Goal: Task Accomplishment & Management: Use online tool/utility

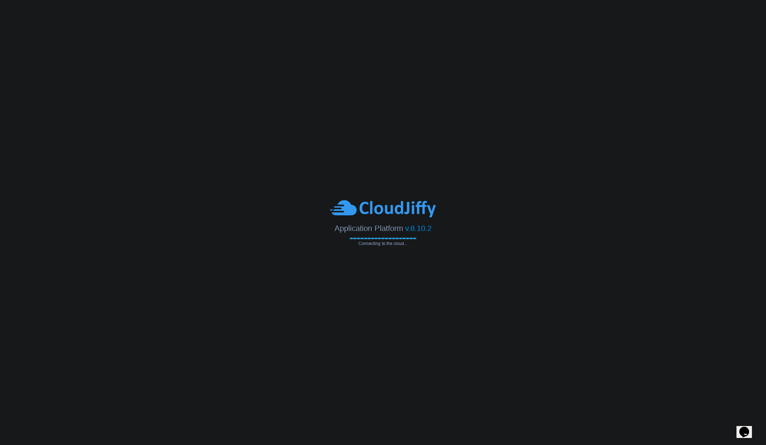
click at [123, 16] on body "Application Platform v.8.10.2 Connecting to the cloud..." at bounding box center [383, 222] width 766 height 445
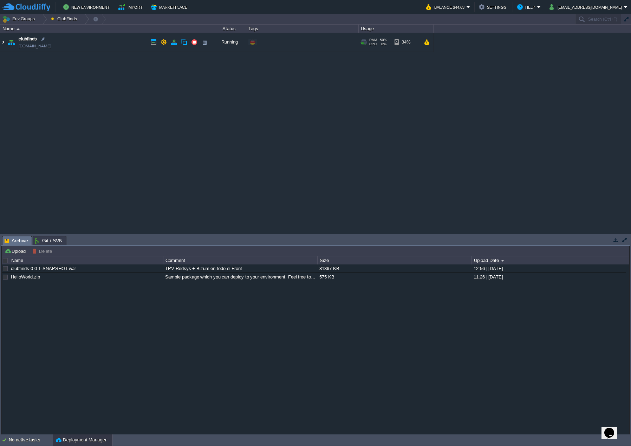
click at [4, 43] on img at bounding box center [3, 42] width 6 height 19
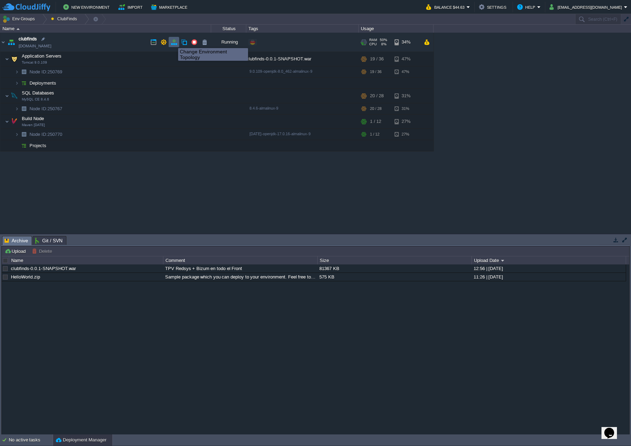
click at [173, 42] on button "button" at bounding box center [174, 42] width 6 height 6
click at [153, 58] on td at bounding box center [150, 58] width 11 height 11
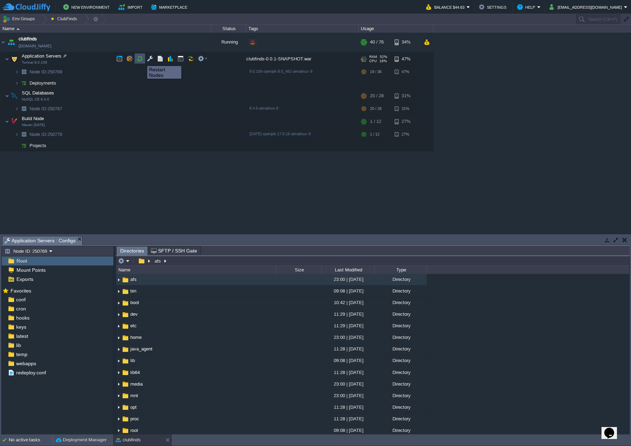
click at [142, 60] on button "button" at bounding box center [140, 58] width 6 height 6
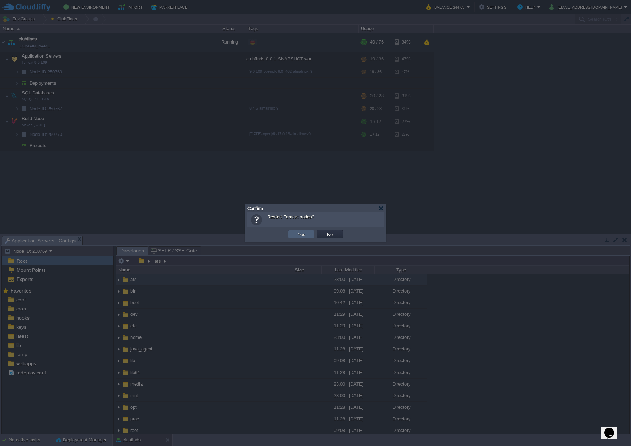
click at [306, 231] on button "Yes" at bounding box center [301, 234] width 12 height 6
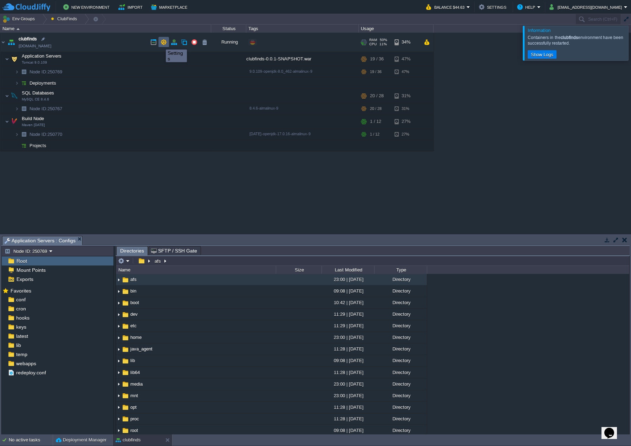
click at [161, 43] on button "button" at bounding box center [164, 42] width 6 height 6
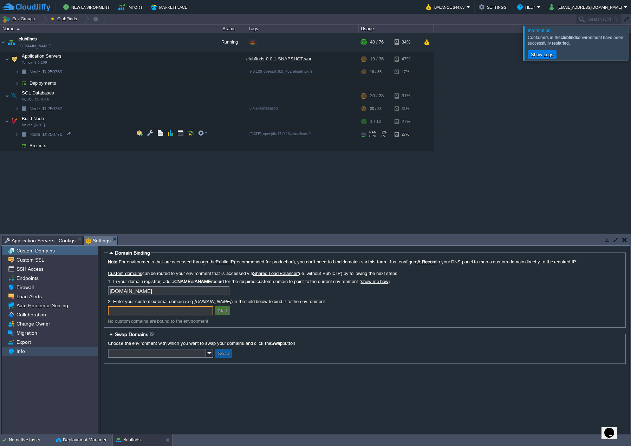
click at [40, 347] on div "Info" at bounding box center [50, 351] width 96 height 9
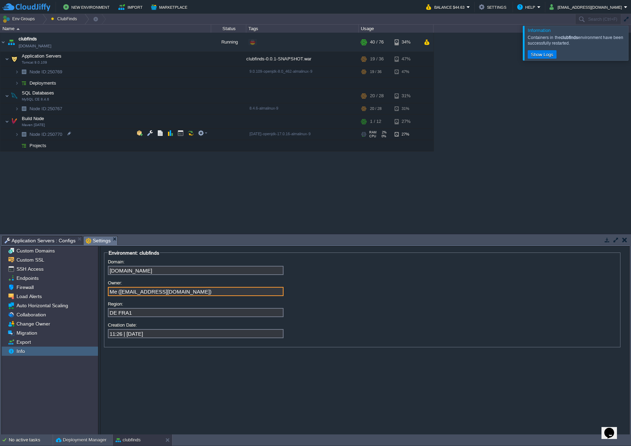
click at [149, 291] on input "Me ([EMAIL_ADDRESS][DOMAIN_NAME])" at bounding box center [196, 291] width 176 height 9
click at [196, 292] on input "Me ([EMAIL_ADDRESS][DOMAIN_NAME])" at bounding box center [196, 291] width 176 height 9
click at [132, 312] on input "DE FRA1" at bounding box center [196, 312] width 176 height 9
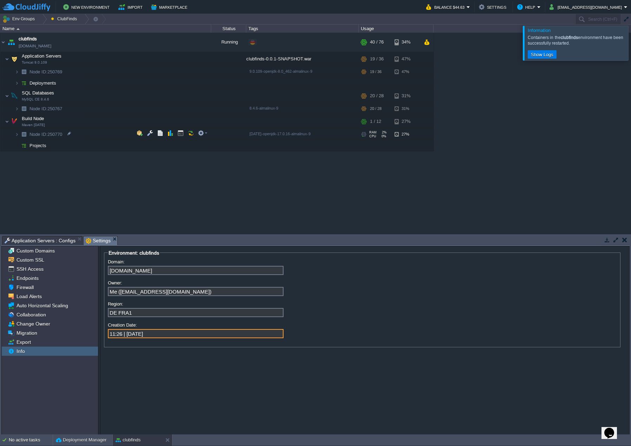
click at [166, 335] on input "11:26 | [DATE]" at bounding box center [196, 333] width 176 height 9
click at [157, 337] on input "11:26 | [DATE]" at bounding box center [196, 333] width 176 height 9
click at [165, 337] on input "11:26 | [DATE]" at bounding box center [196, 333] width 176 height 9
click at [161, 338] on input "11:26 | [DATE]" at bounding box center [196, 333] width 176 height 9
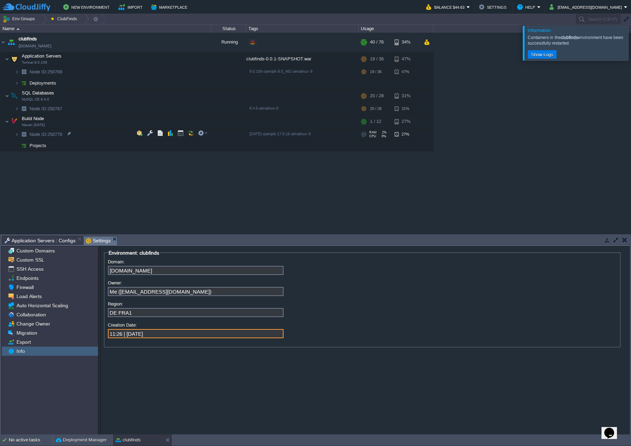
click at [161, 338] on input "11:26 | [DATE]" at bounding box center [196, 333] width 176 height 9
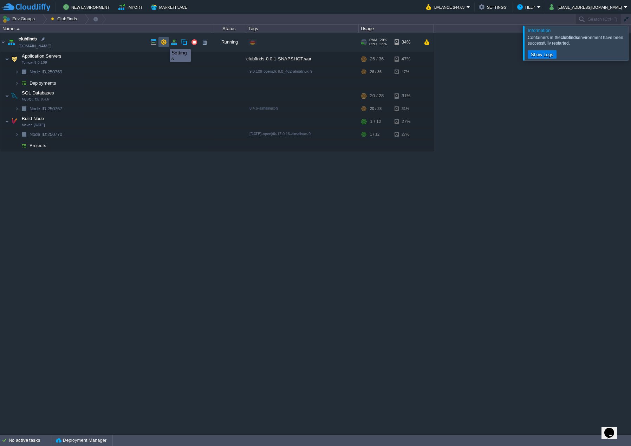
click at [164, 43] on button "button" at bounding box center [164, 42] width 6 height 6
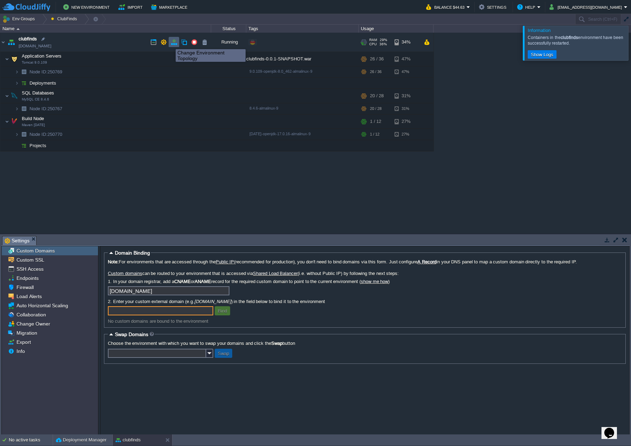
click at [174, 42] on button "button" at bounding box center [174, 42] width 6 height 6
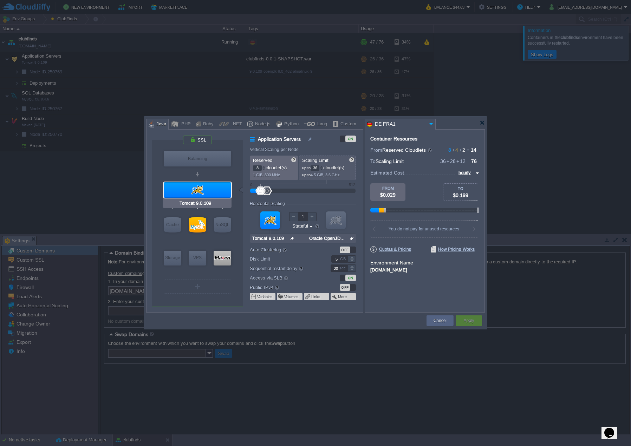
type input "NGINX 1.28.0"
click at [341, 299] on button "More" at bounding box center [342, 297] width 9 height 6
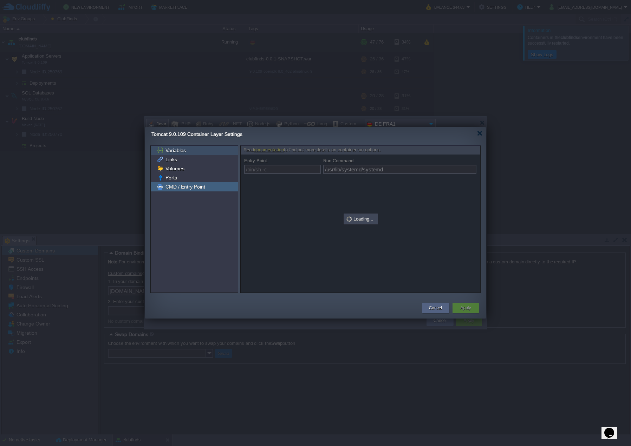
click at [183, 151] on span "Variables" at bounding box center [175, 150] width 23 height 6
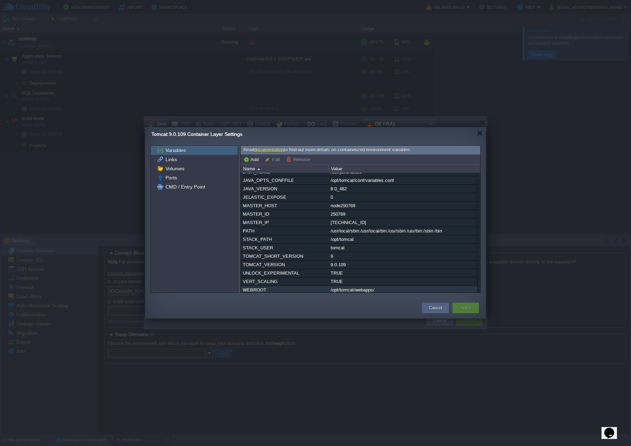
scroll to position [35, 0]
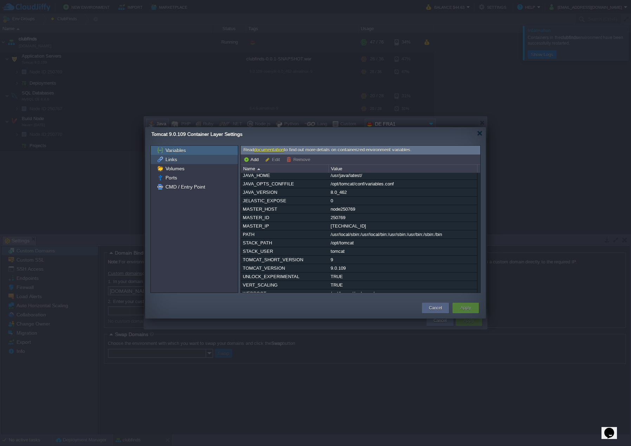
click at [190, 163] on div "Links" at bounding box center [194, 159] width 87 height 9
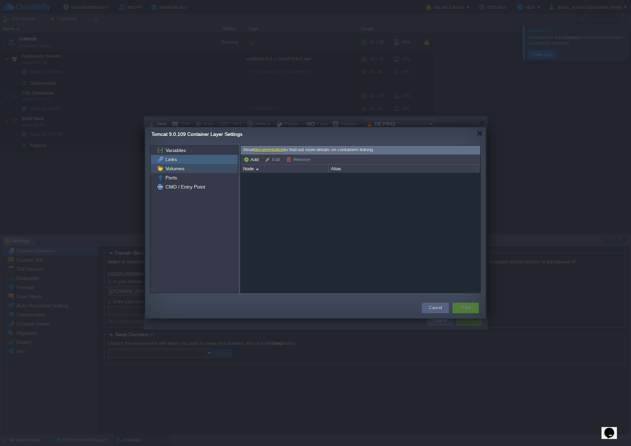
click at [188, 168] on div "Volumes" at bounding box center [194, 168] width 87 height 9
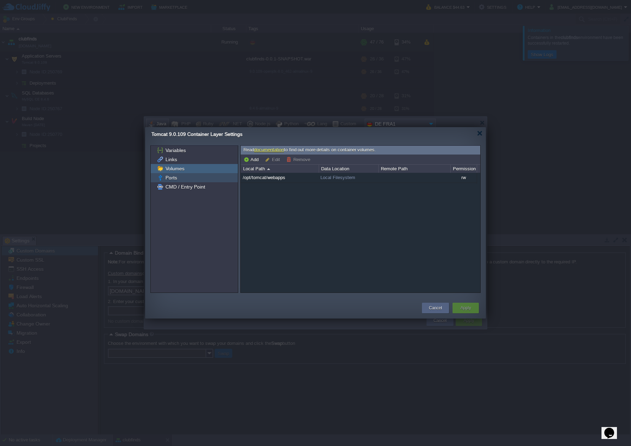
click at [201, 177] on div "Ports" at bounding box center [194, 177] width 87 height 9
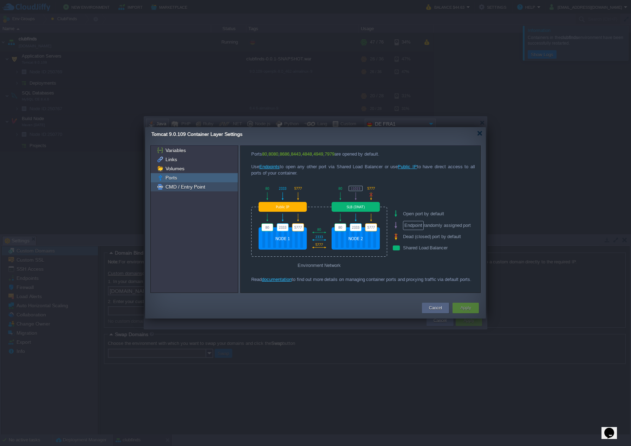
click at [213, 187] on div "CMD / Entry Point" at bounding box center [194, 186] width 87 height 9
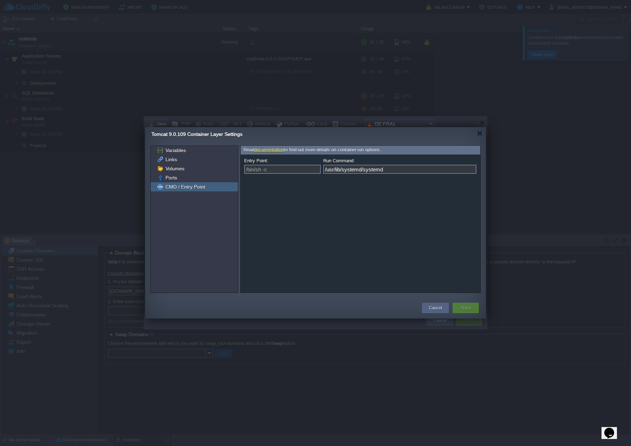
click at [483, 123] on div at bounding box center [315, 223] width 631 height 446
click at [480, 133] on div at bounding box center [479, 133] width 5 height 5
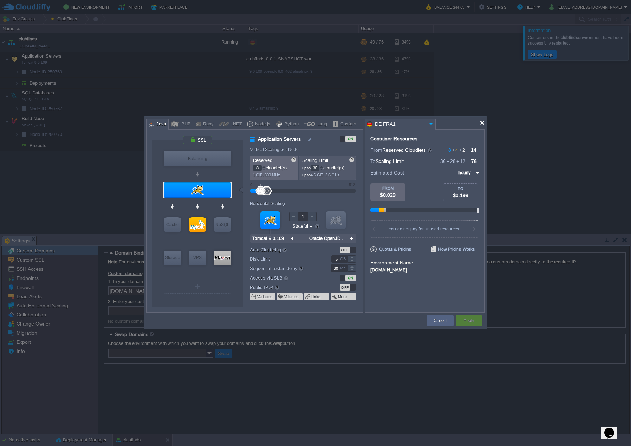
click at [481, 121] on div at bounding box center [481, 122] width 5 height 5
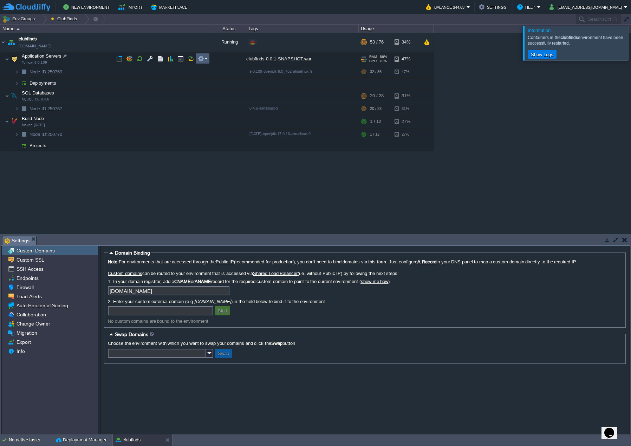
click at [199, 61] on button "button" at bounding box center [201, 58] width 6 height 6
click at [128, 59] on button "button" at bounding box center [129, 58] width 6 height 6
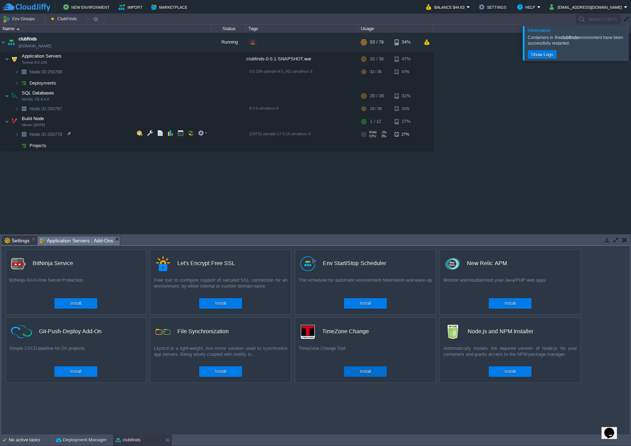
click at [374, 371] on div "Install" at bounding box center [365, 371] width 32 height 11
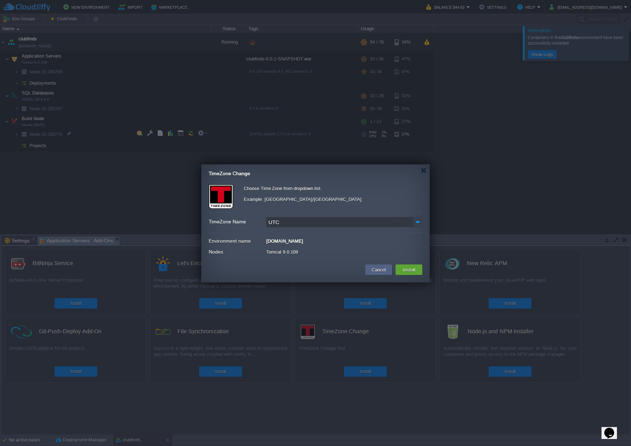
click at [417, 222] on img at bounding box center [418, 222] width 10 height 10
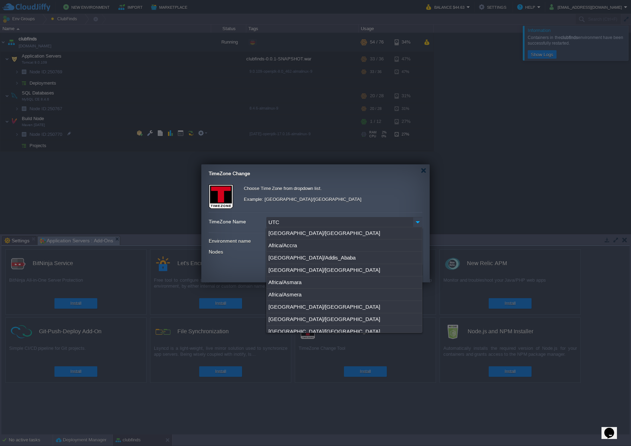
scroll to position [7188, 0]
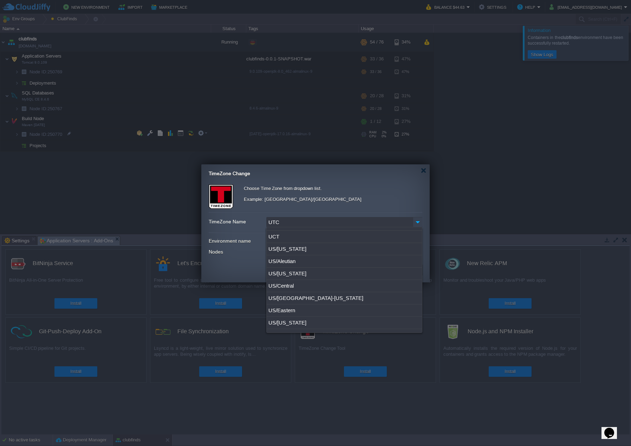
click at [417, 222] on img at bounding box center [418, 222] width 10 height 10
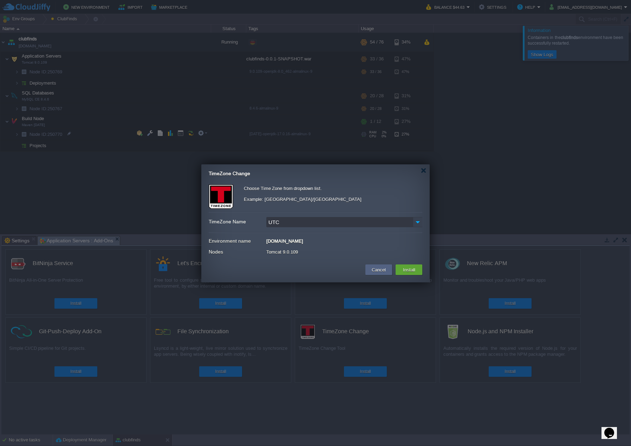
click at [417, 222] on img at bounding box center [418, 222] width 10 height 10
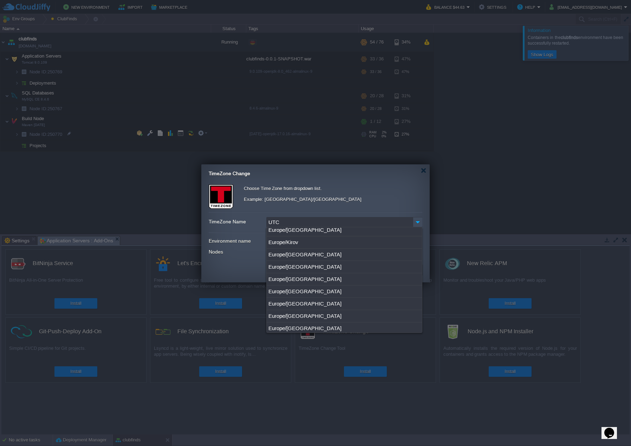
scroll to position [5498, 0]
click at [302, 310] on div "Europe/[GEOGRAPHIC_DATA]" at bounding box center [344, 316] width 155 height 12
type input "Europe/[GEOGRAPHIC_DATA]"
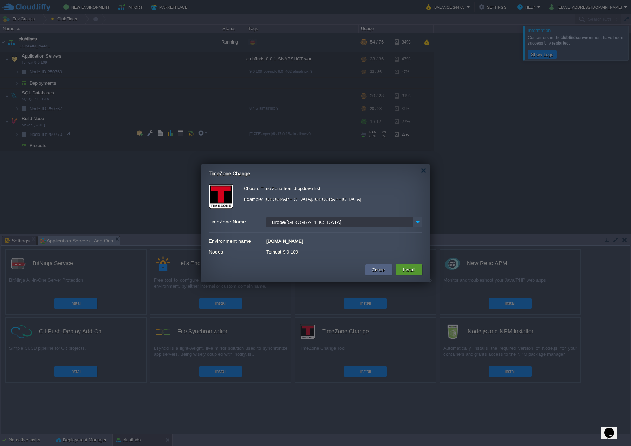
click at [414, 267] on button "Install" at bounding box center [409, 270] width 17 height 8
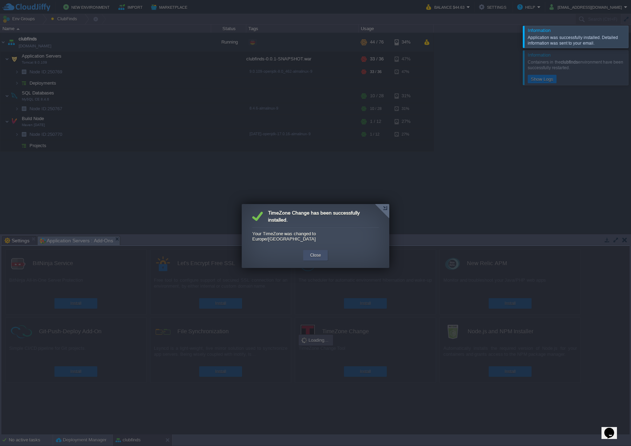
click at [315, 252] on button "Close" at bounding box center [315, 255] width 11 height 7
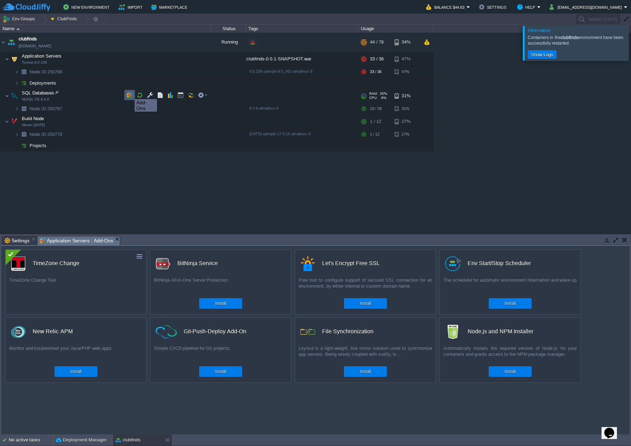
click at [129, 93] on button "button" at bounding box center [129, 95] width 6 height 6
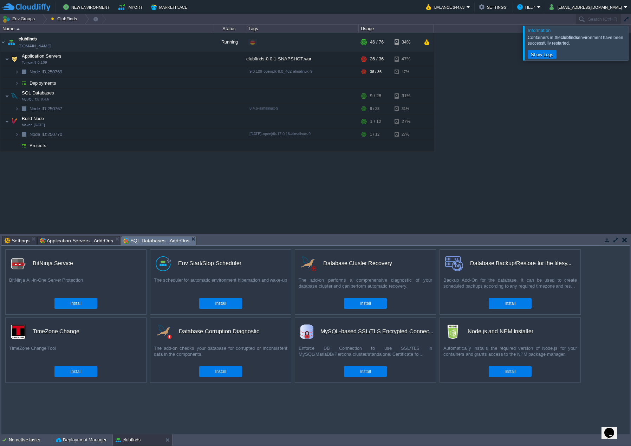
drag, startPoint x: 259, startPoint y: 1, endPoint x: 623, endPoint y: 48, distance: 366.9
click at [623, 48] on div "Information Containers in the clubfinds environment have been successfully rest…" at bounding box center [576, 43] width 106 height 35
click at [639, 41] on div at bounding box center [639, 43] width 0 height 34
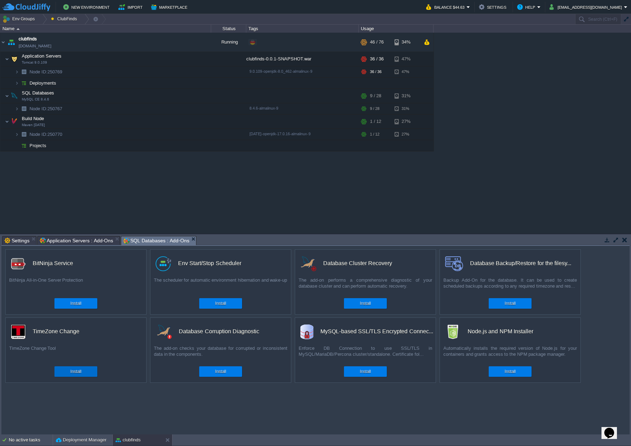
click at [82, 371] on div "Install" at bounding box center [76, 371] width 32 height 11
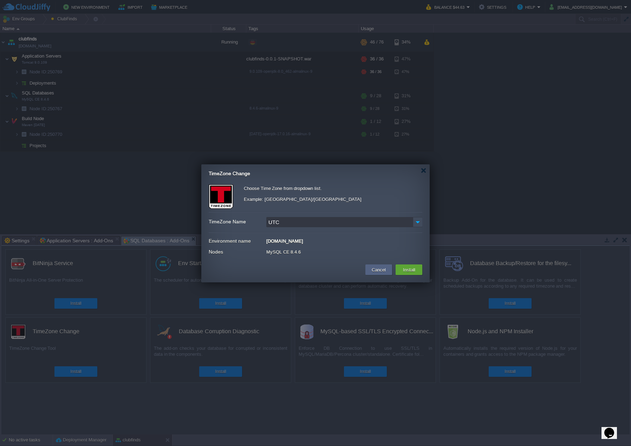
click at [309, 222] on input "UTC" at bounding box center [339, 222] width 146 height 10
click at [414, 218] on img at bounding box center [418, 222] width 10 height 10
click at [414, 223] on img at bounding box center [418, 222] width 10 height 10
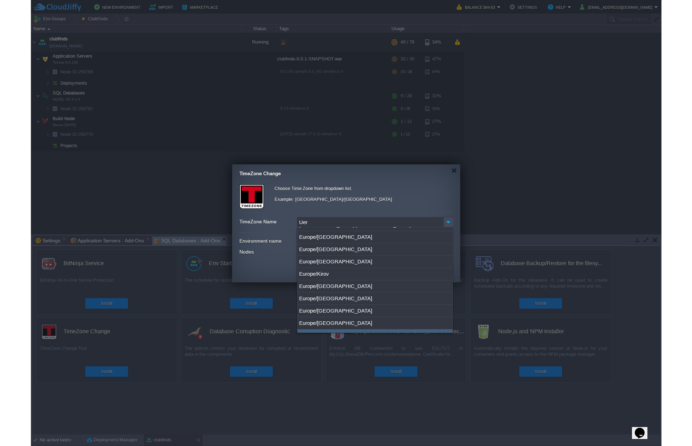
scroll to position [5467, 0]
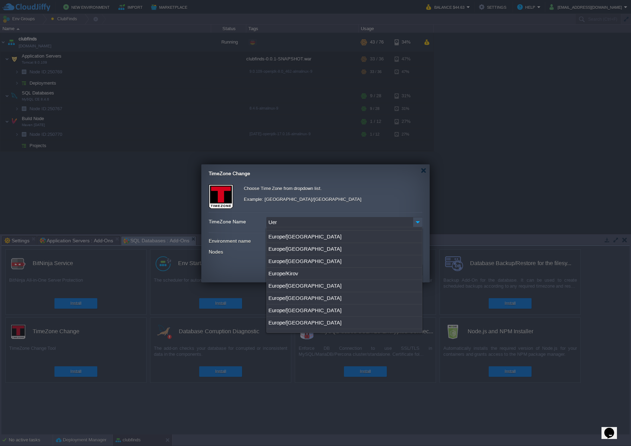
click at [301, 341] on div "Europe/[GEOGRAPHIC_DATA]" at bounding box center [344, 347] width 155 height 12
type input "Europe/[GEOGRAPHIC_DATA]"
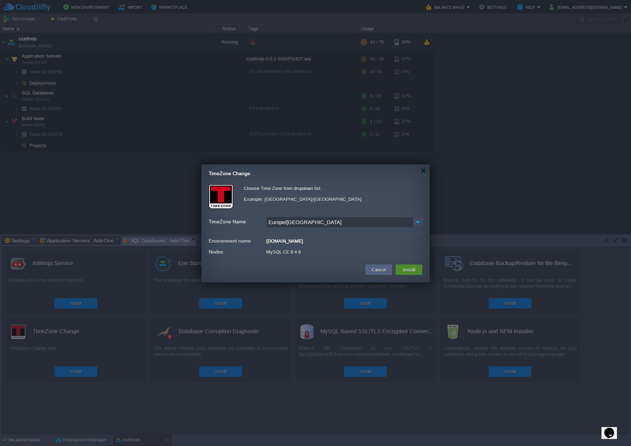
click at [412, 269] on button "Install" at bounding box center [409, 270] width 17 height 8
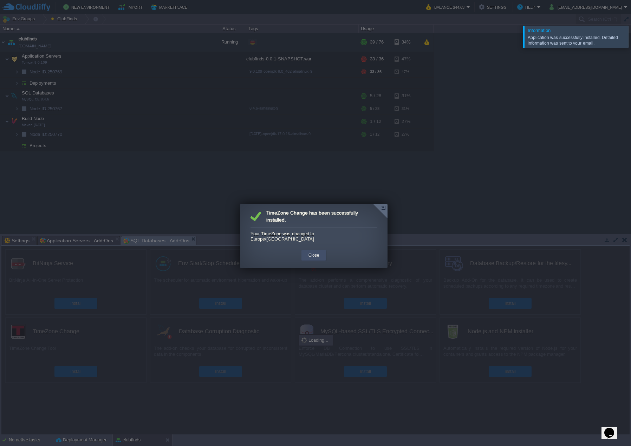
click at [313, 252] on button "Close" at bounding box center [313, 255] width 11 height 7
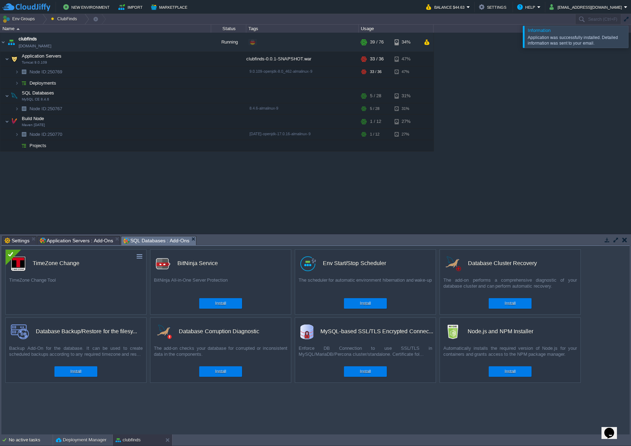
click at [639, 35] on div at bounding box center [639, 37] width 0 height 22
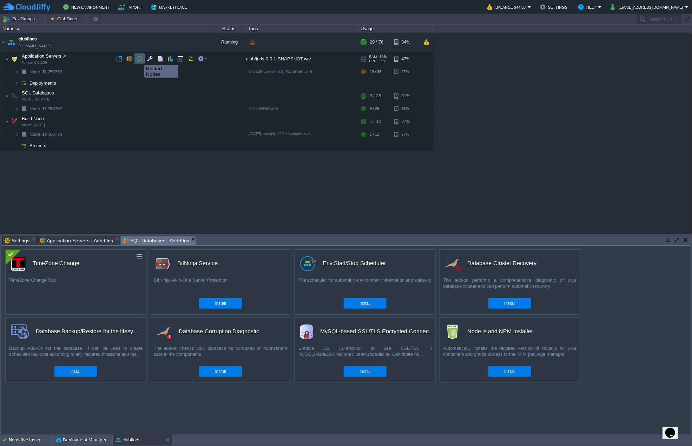
click at [139, 59] on button "button" at bounding box center [140, 58] width 6 height 6
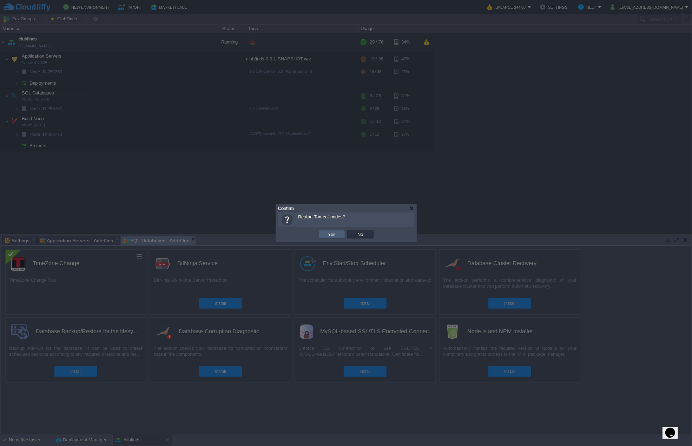
drag, startPoint x: 327, startPoint y: 235, endPoint x: 138, endPoint y: 213, distance: 189.5
click at [327, 235] on button "Yes" at bounding box center [332, 234] width 12 height 6
